Goal: Transaction & Acquisition: Register for event/course

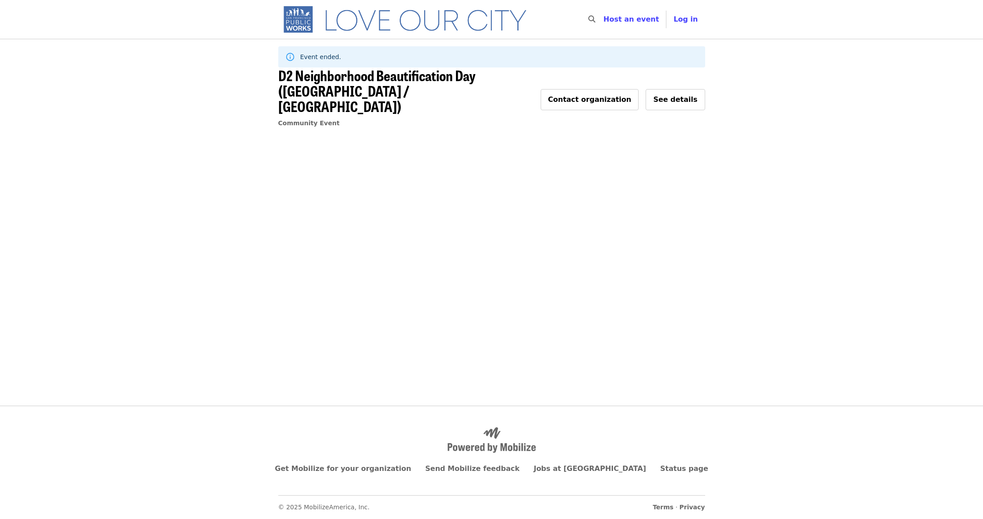
click at [373, 18] on img "Main navigation" at bounding box center [409, 19] width 262 height 28
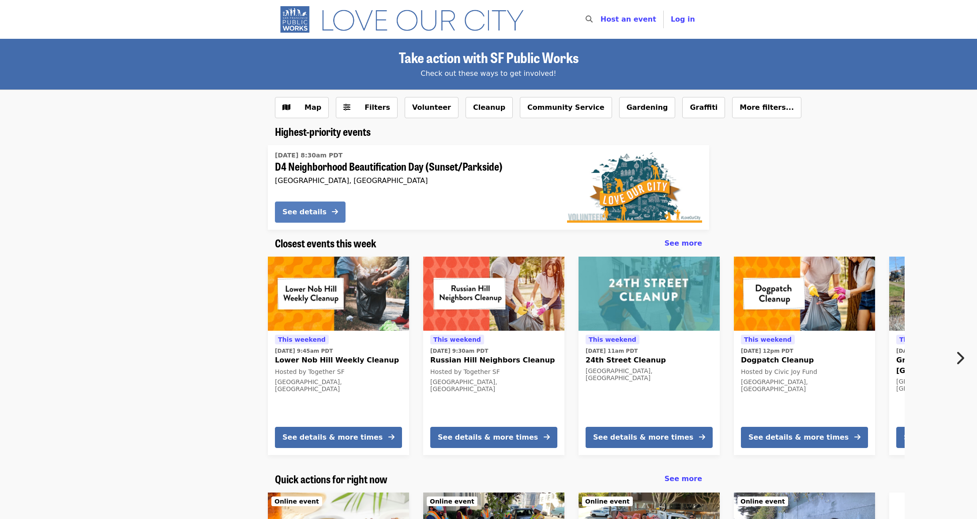
click at [298, 213] on div "See details" at bounding box center [304, 212] width 44 height 11
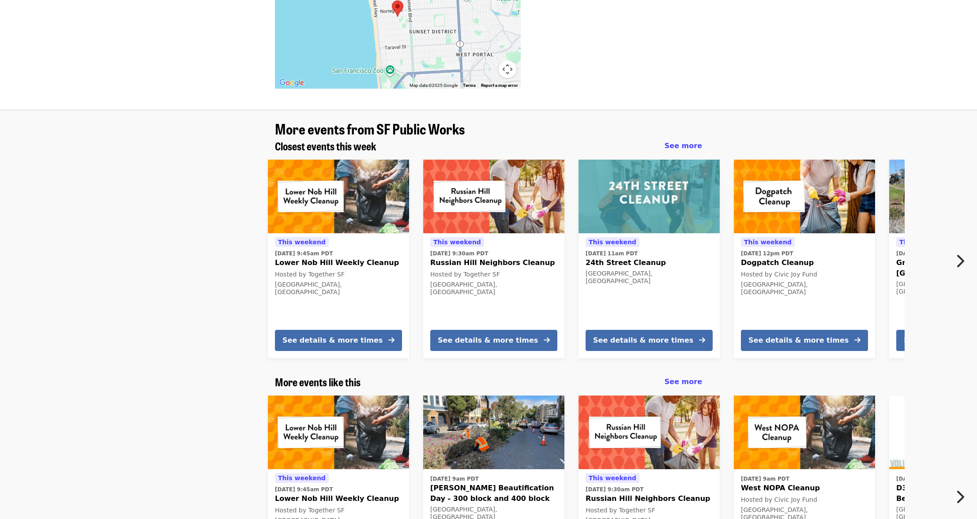
scroll to position [790, 0]
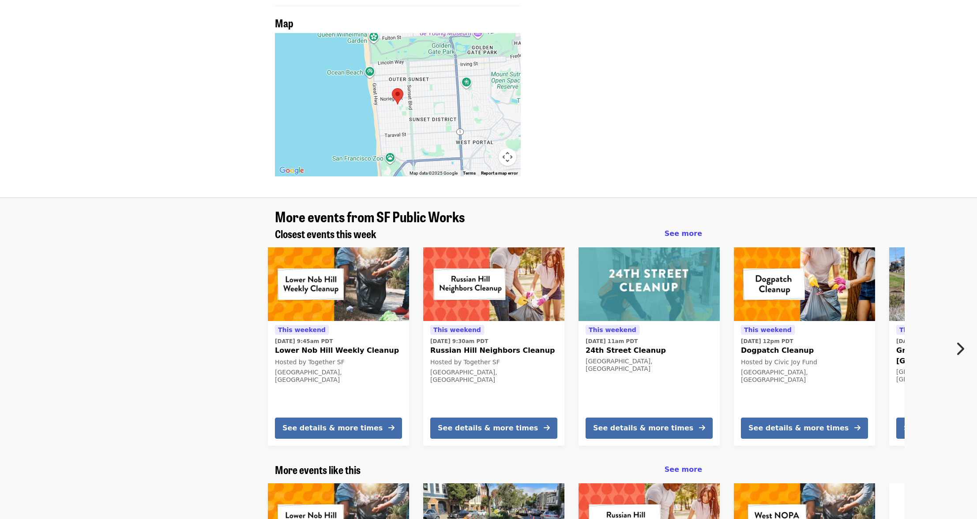
click at [958, 341] on icon "chevron-right icon" at bounding box center [959, 349] width 9 height 17
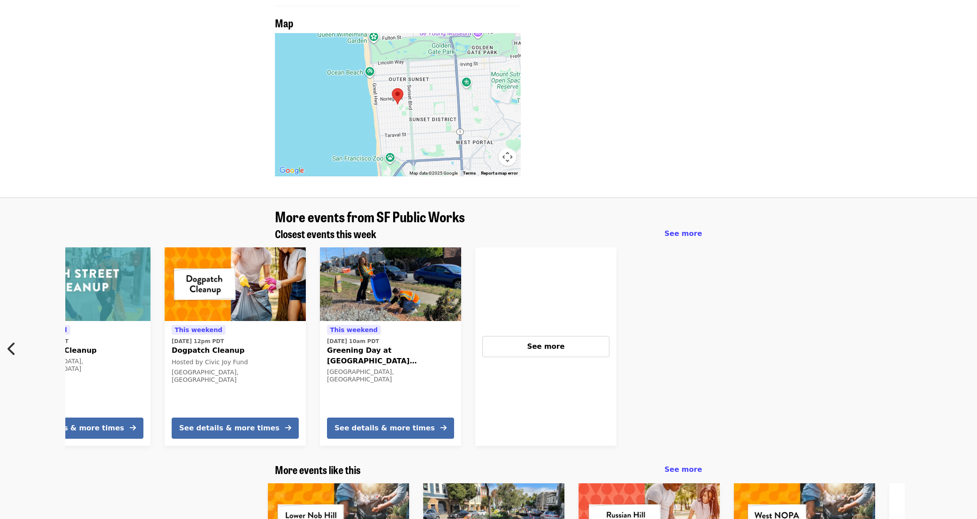
scroll to position [0, 581]
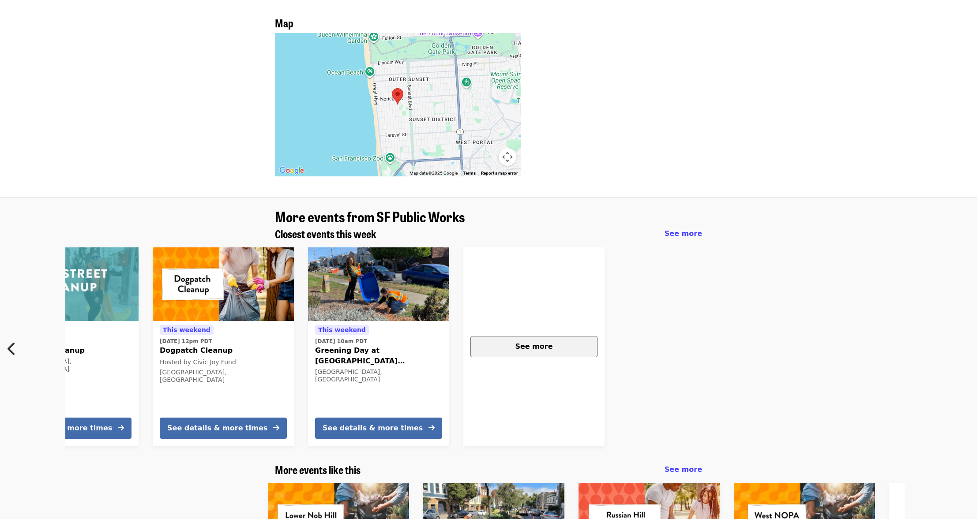
click at [500, 341] on div "See more" at bounding box center [534, 346] width 112 height 11
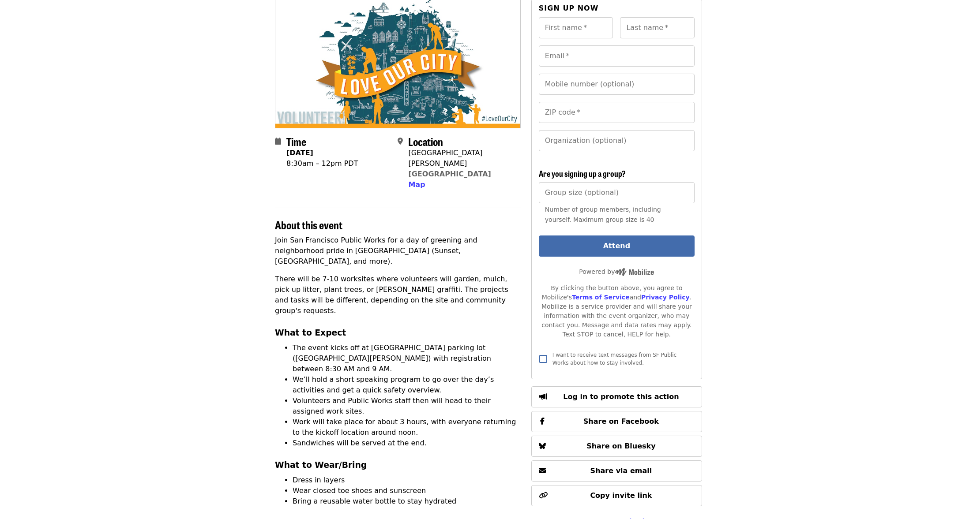
scroll to position [0, 0]
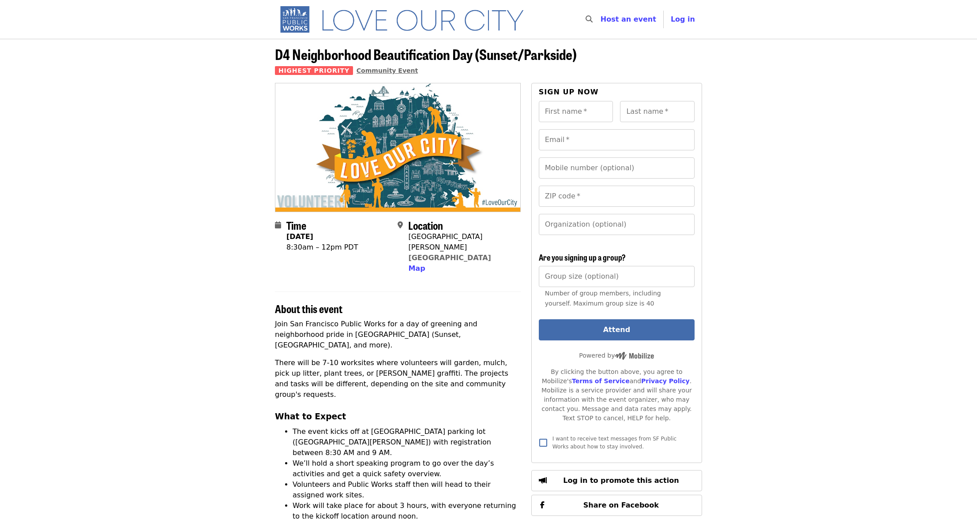
click at [383, 68] on span "Community Event" at bounding box center [386, 70] width 61 height 7
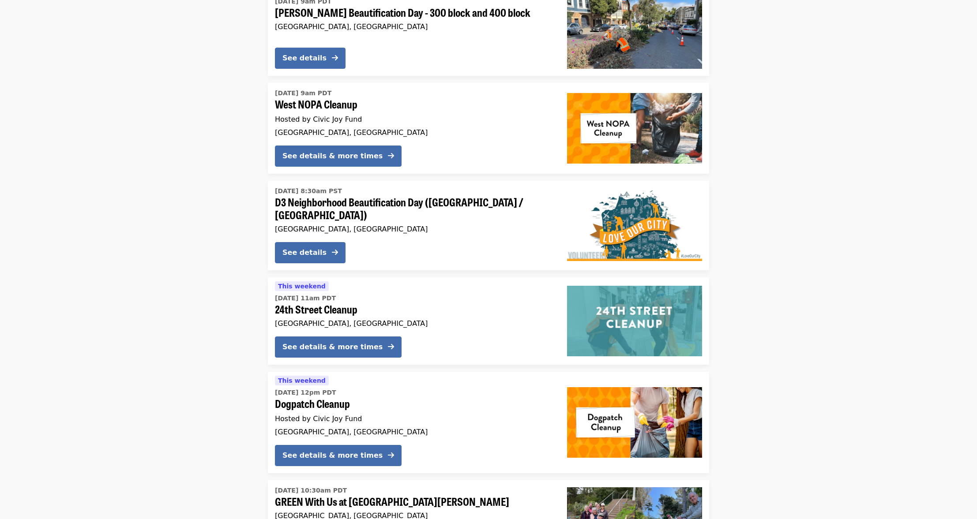
scroll to position [132, 0]
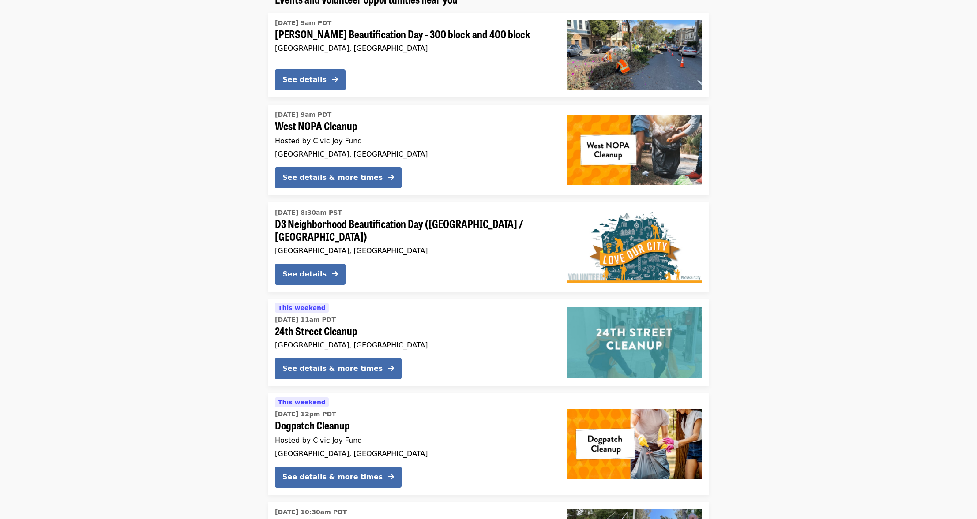
click at [422, 247] on div "[GEOGRAPHIC_DATA], [GEOGRAPHIC_DATA]" at bounding box center [414, 251] width 278 height 8
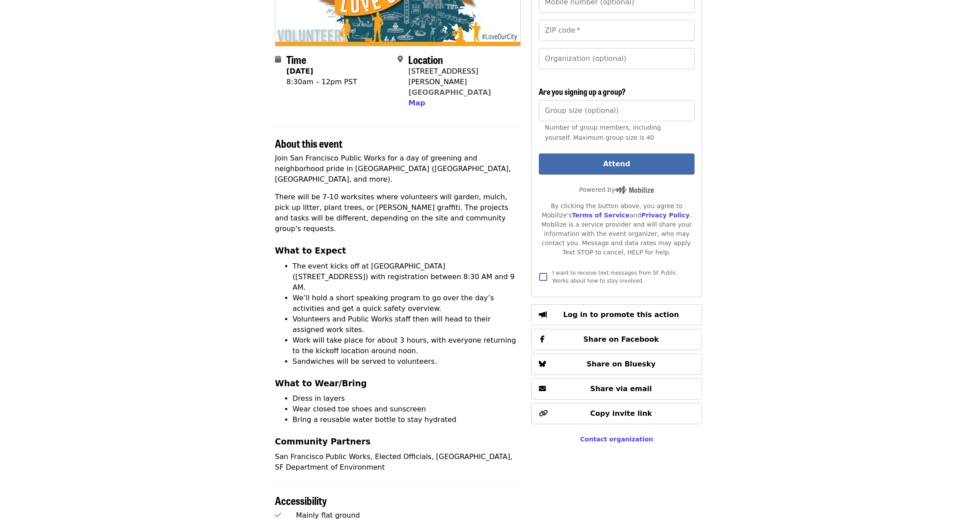
scroll to position [132, 0]
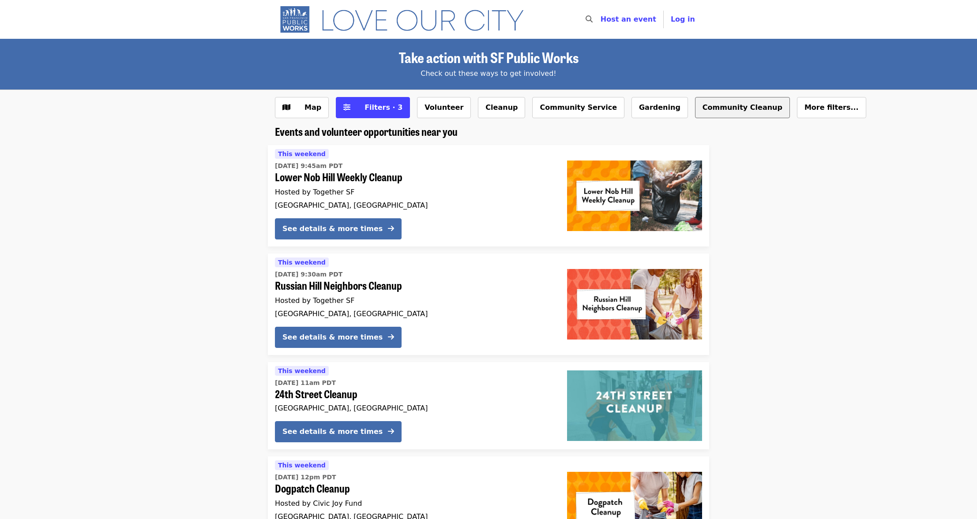
click at [695, 104] on button "Community Cleanup" at bounding box center [742, 107] width 95 height 21
